Goal: Communication & Community: Share content

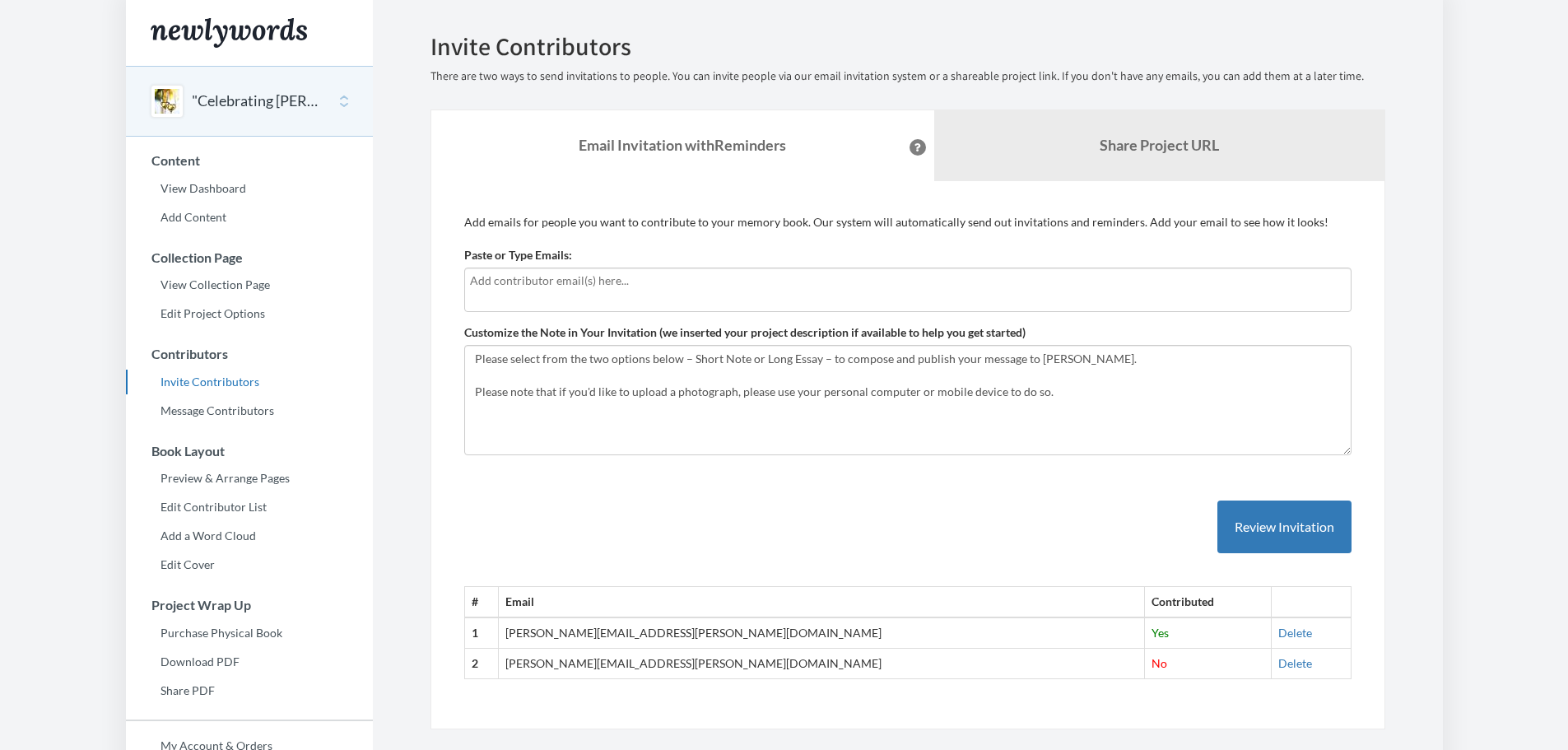
click at [538, 288] on input "text" at bounding box center [907, 281] width 875 height 18
click at [486, 282] on input "text" at bounding box center [907, 281] width 875 height 18
type input "[PERSON_NAME]."
drag, startPoint x: 514, startPoint y: 273, endPoint x: 443, endPoint y: 273, distance: 71.0
click at [443, 273] on div "Add emails for people you want to contribute to your memory book. Our system wi…" at bounding box center [907, 455] width 955 height 549
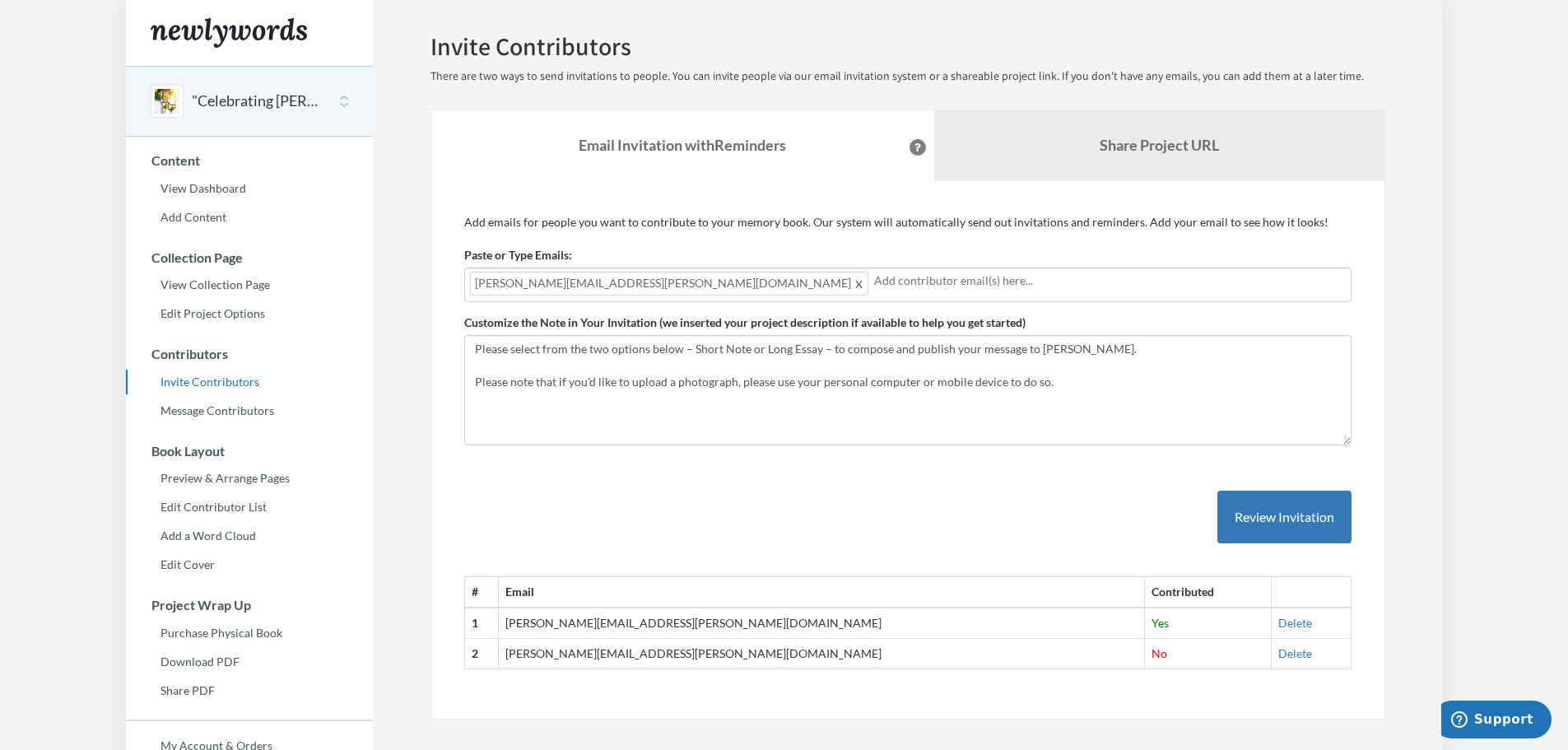
drag, startPoint x: 1395, startPoint y: 494, endPoint x: 1400, endPoint y: 515, distance: 21.6
click at [1400, 512] on div "Emails have been sent! Invite Contributors There are two ways to send invitatio…" at bounding box center [907, 376] width 1004 height 686
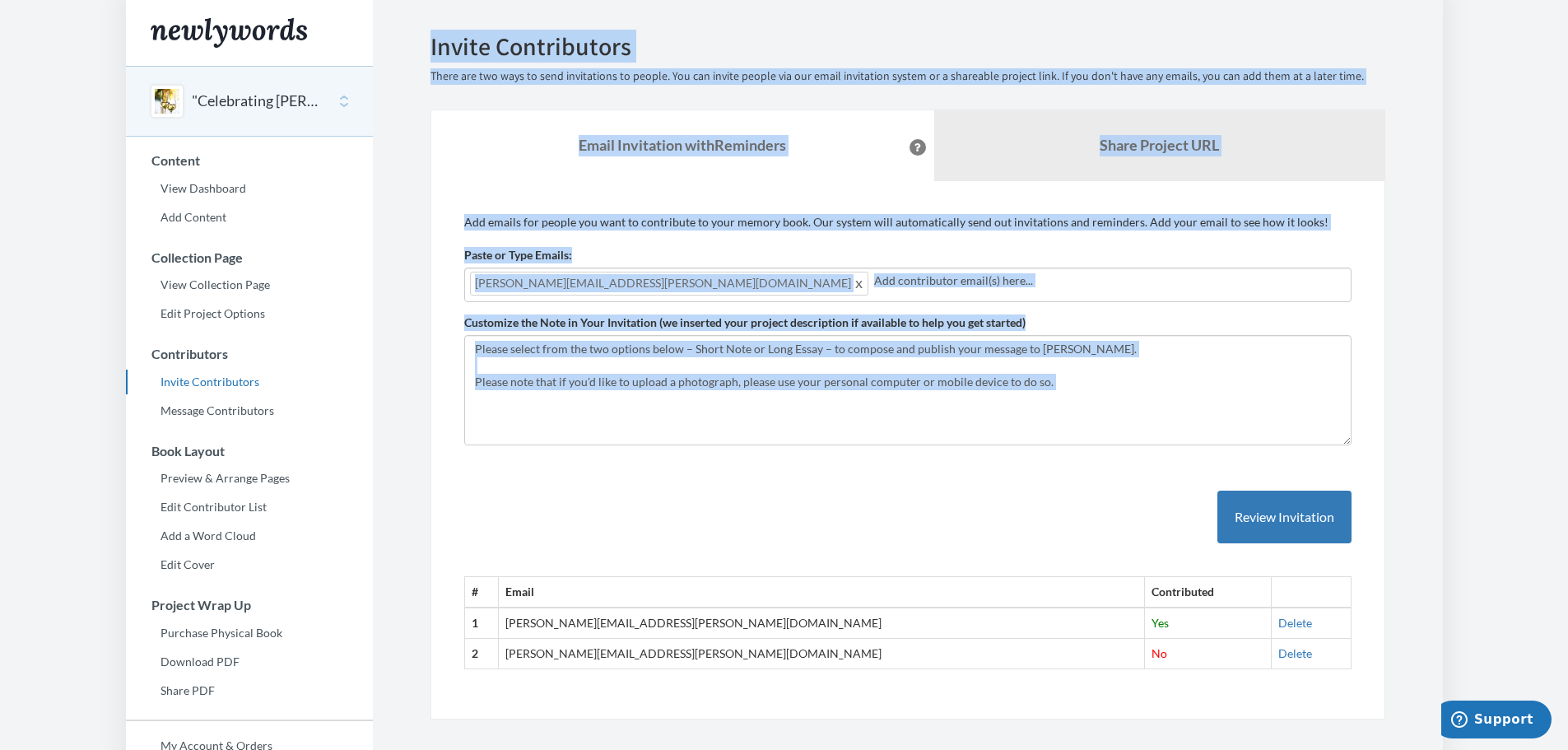
click at [874, 538] on div "# Email Contributed 1 [PERSON_NAME][EMAIL_ADDRESS][PERSON_NAME][DOMAIN_NAME] Ye…" at bounding box center [907, 563] width 887 height 212
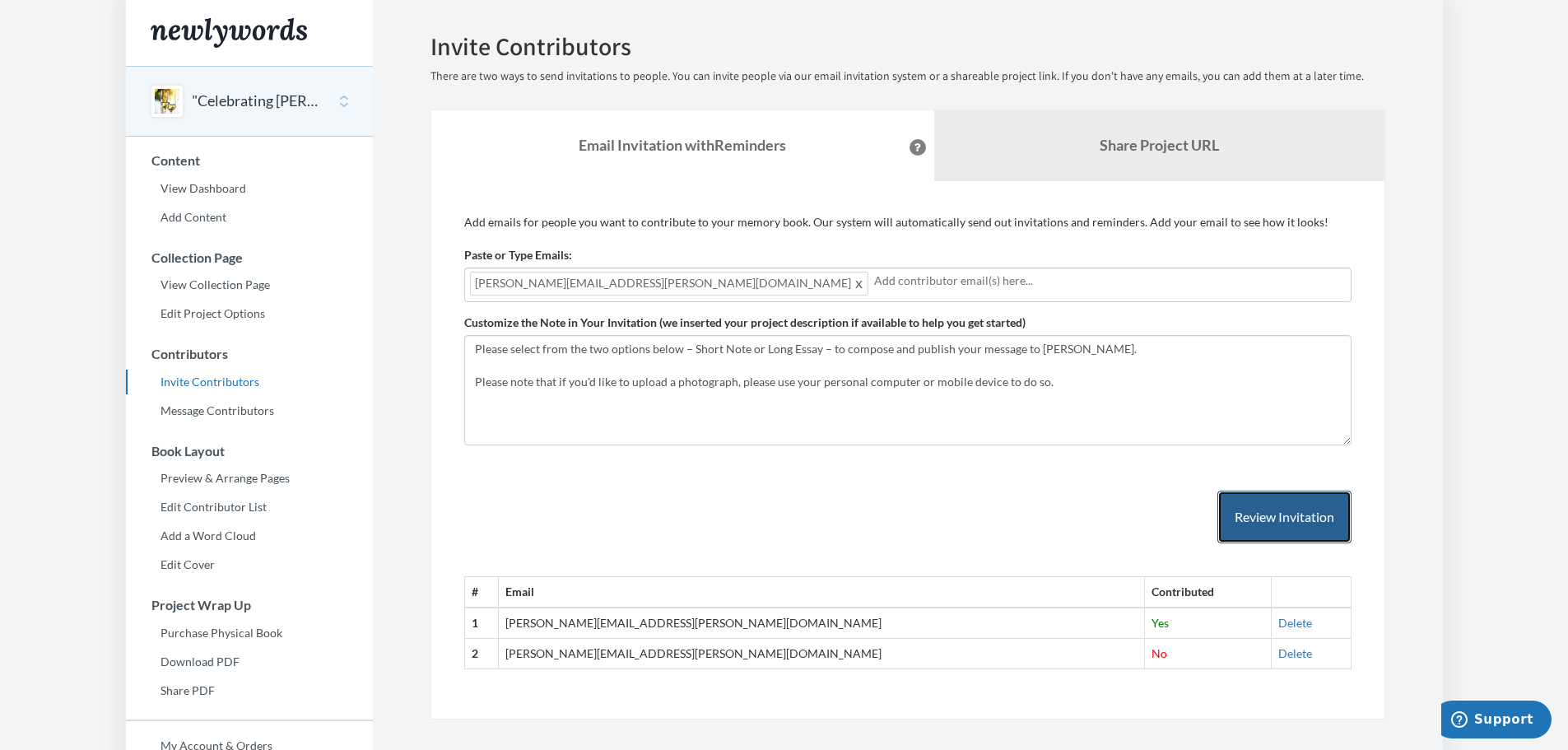
click at [1322, 516] on button "Review Invitation" at bounding box center [1284, 517] width 134 height 54
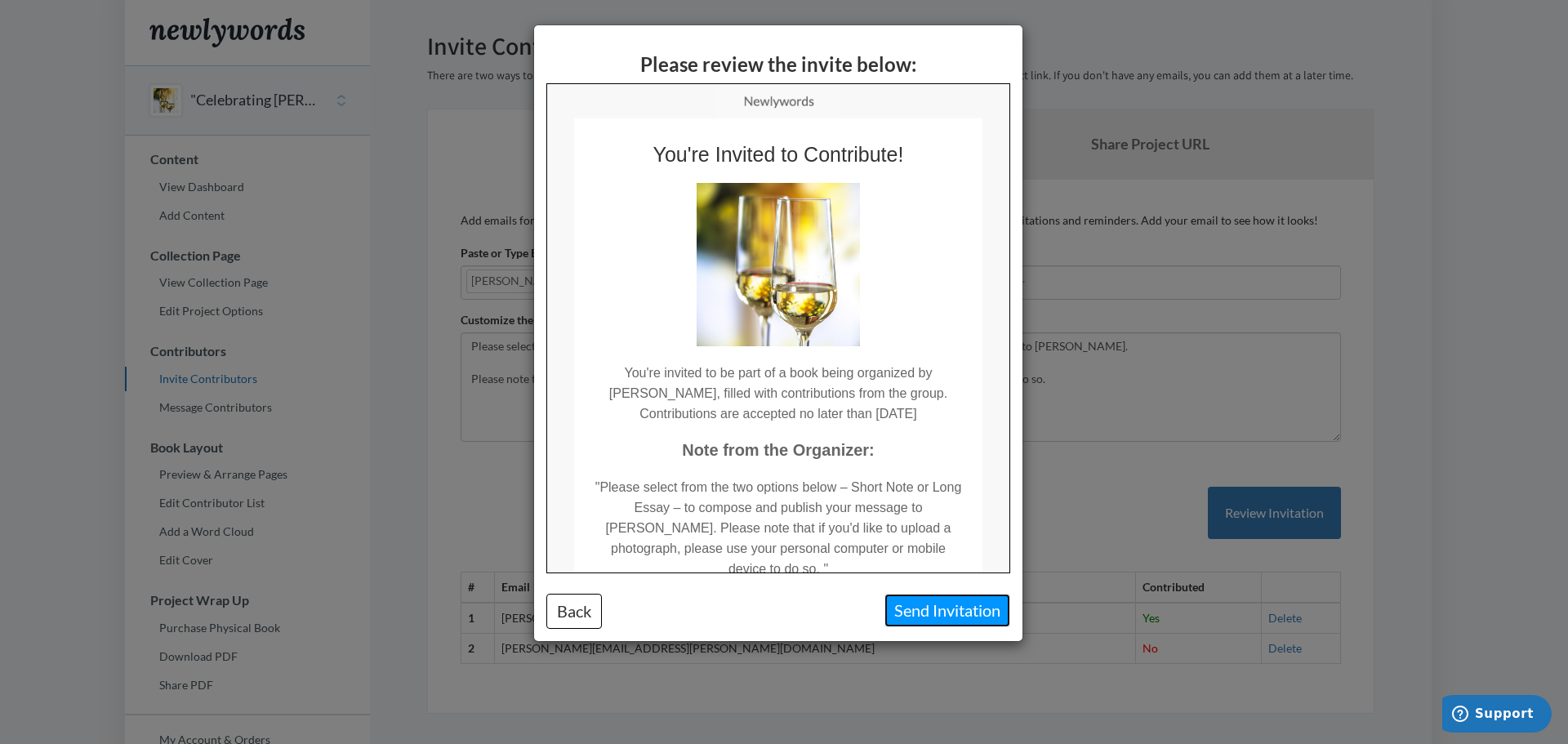
click at [931, 611] on button "Send Invitation" at bounding box center [946, 610] width 125 height 34
